Goal: Find specific page/section: Find specific page/section

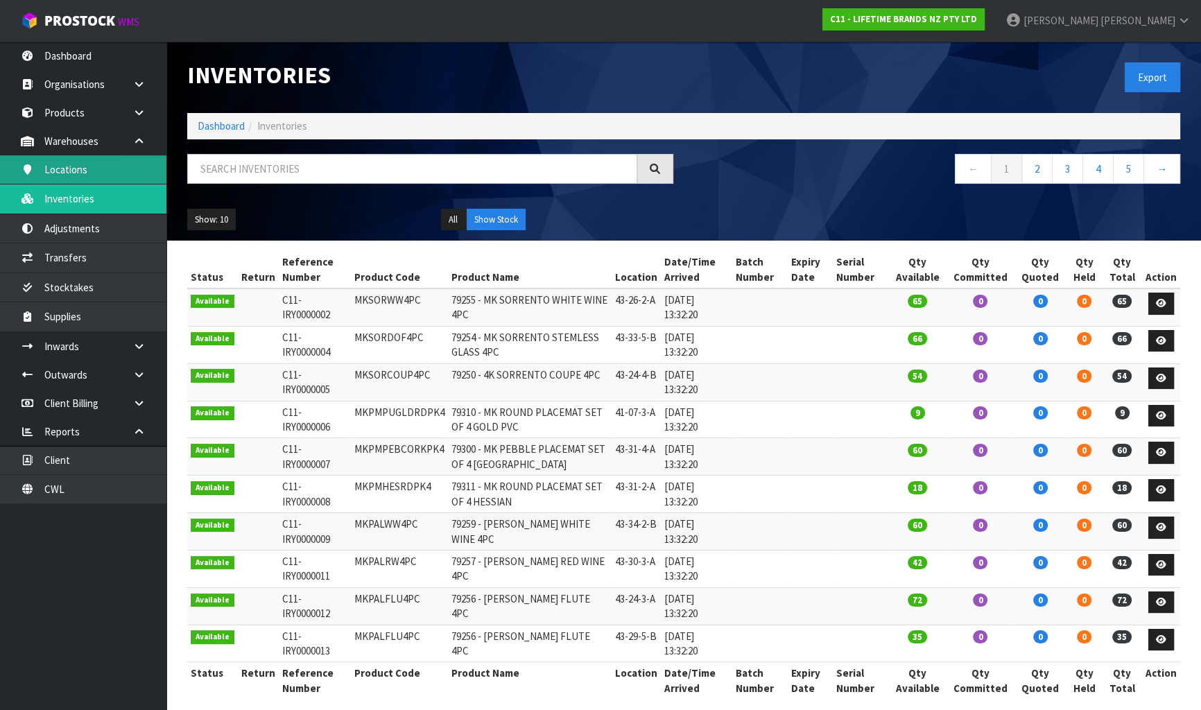
click at [98, 168] on link "Locations" at bounding box center [83, 169] width 166 height 28
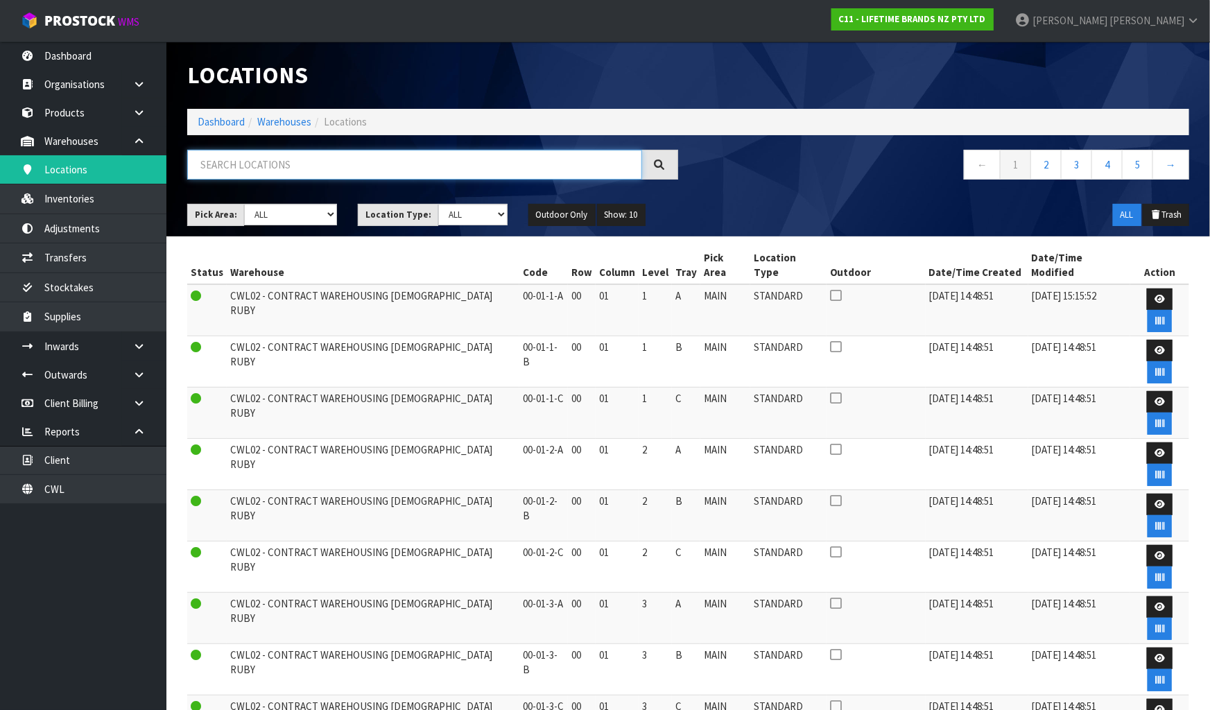
click at [229, 171] on input "text" at bounding box center [414, 165] width 455 height 30
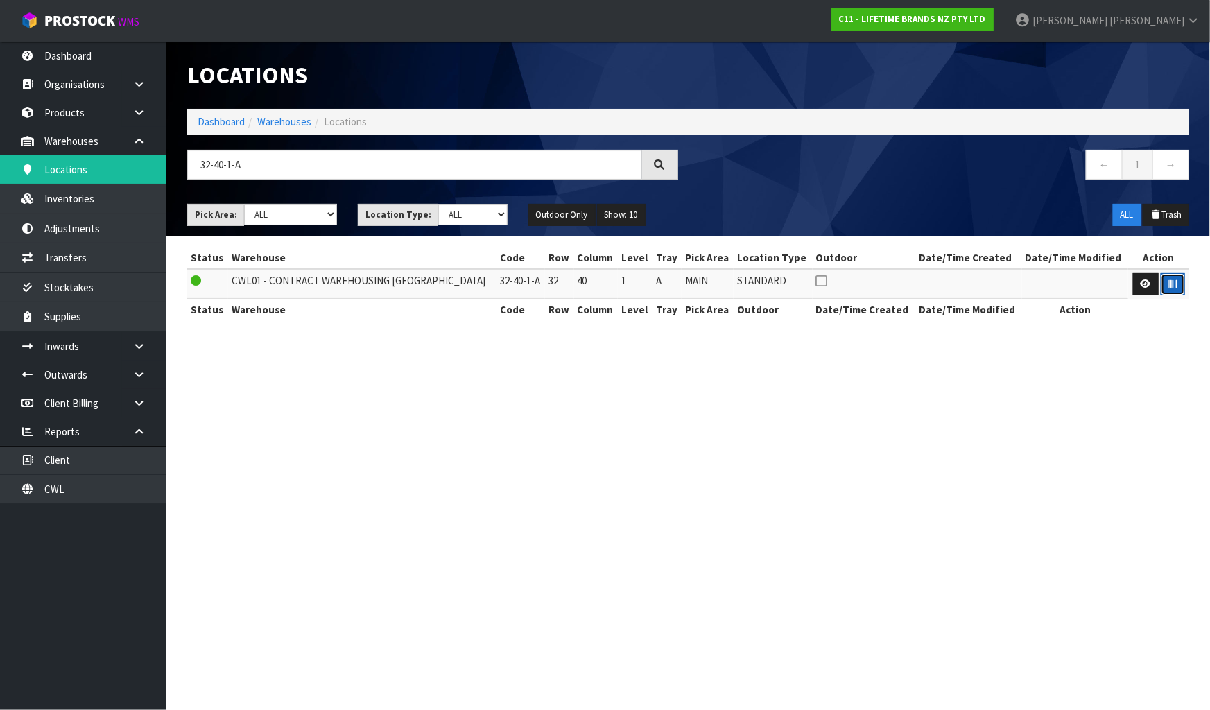
click at [1172, 290] on button "button" at bounding box center [1173, 284] width 24 height 22
click at [1163, 408] on section "Locations Dashboard Warehouses Locations 32-40-1-A ← 1 → Pick Area: Main Refurb…" at bounding box center [605, 355] width 1210 height 710
click at [384, 173] on input "32-40-1-A" at bounding box center [414, 165] width 455 height 30
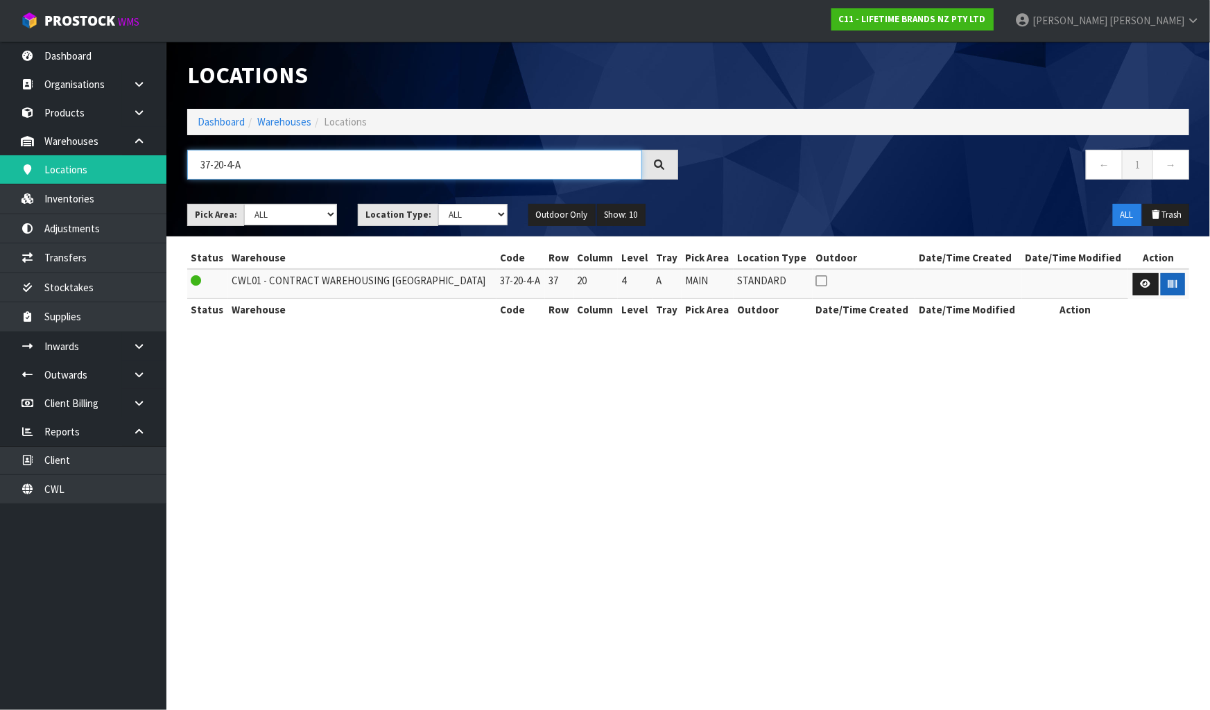
type input "37-20-4-A"
click at [1169, 282] on icon "button" at bounding box center [1173, 283] width 9 height 9
click at [1099, 492] on section "Locations Dashboard Warehouses Locations 37-20-4-A ← 1 → Pick Area: Main Refurb…" at bounding box center [605, 355] width 1210 height 710
click at [473, 155] on input "37-20-4-A" at bounding box center [414, 165] width 455 height 30
click at [474, 155] on input "37-20-4-A" at bounding box center [414, 165] width 455 height 30
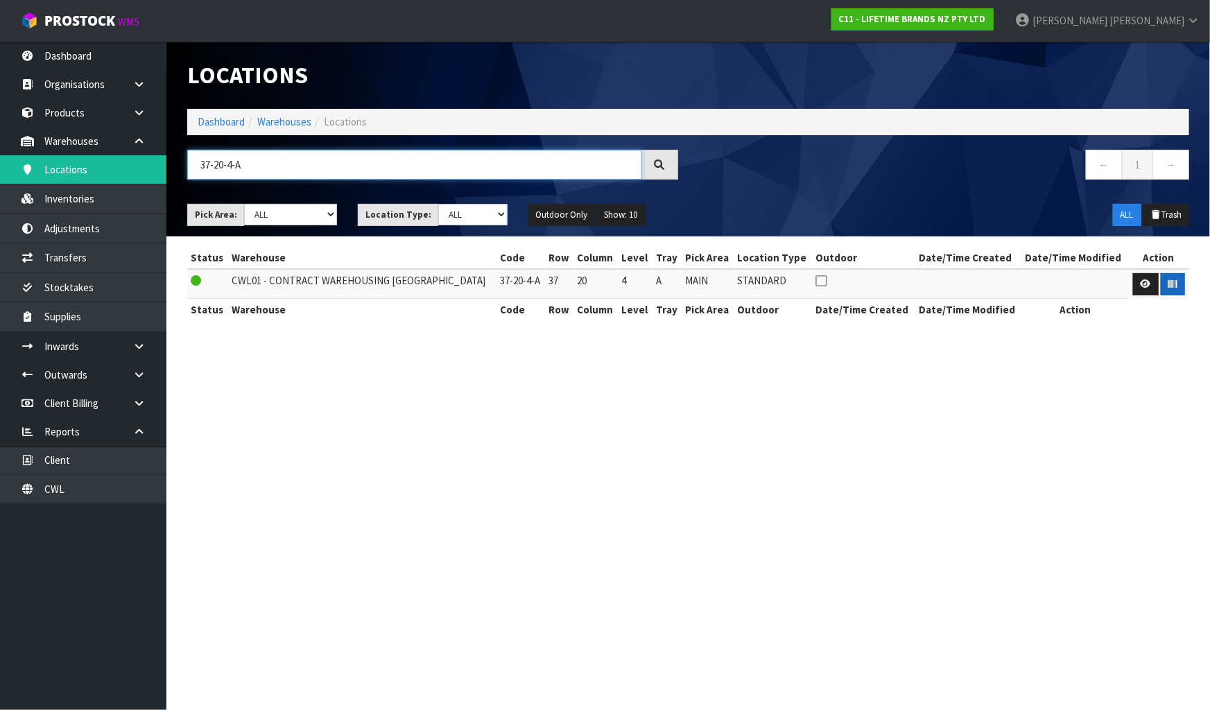
click at [474, 155] on input "37-20-4-A" at bounding box center [414, 165] width 455 height 30
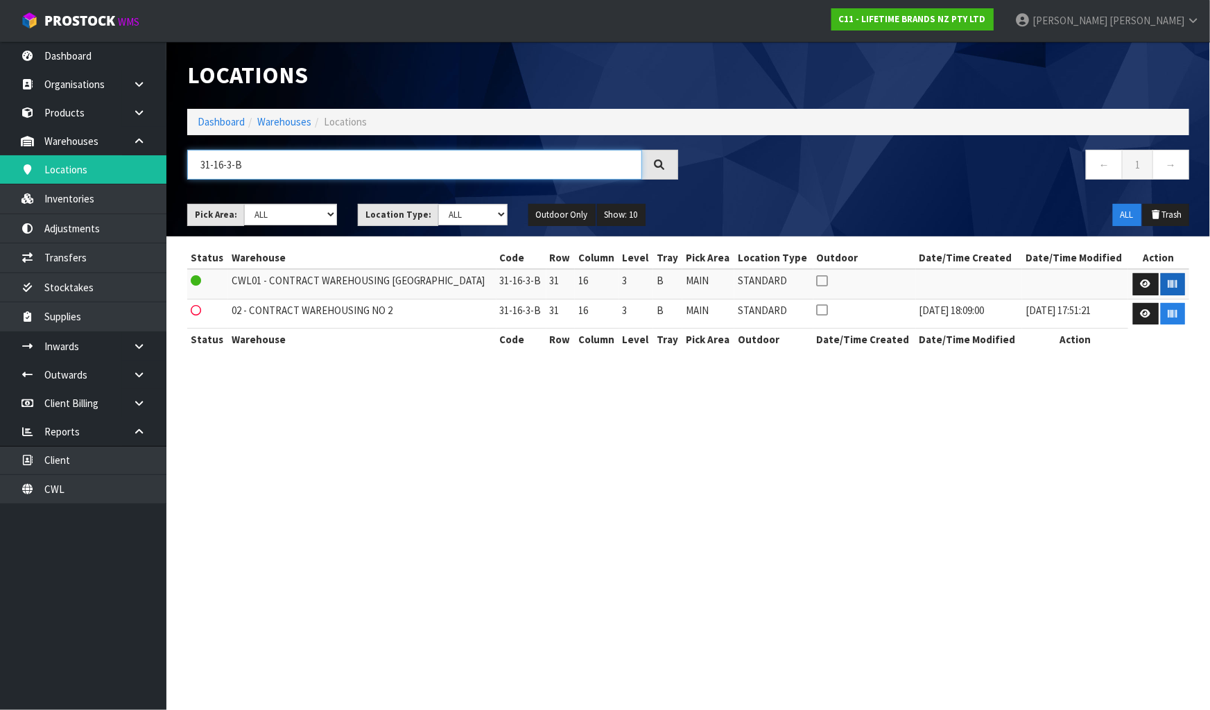
type input "31-16-3-B"
click at [1172, 283] on icon "button" at bounding box center [1173, 283] width 9 height 9
